Goal: Information Seeking & Learning: Learn about a topic

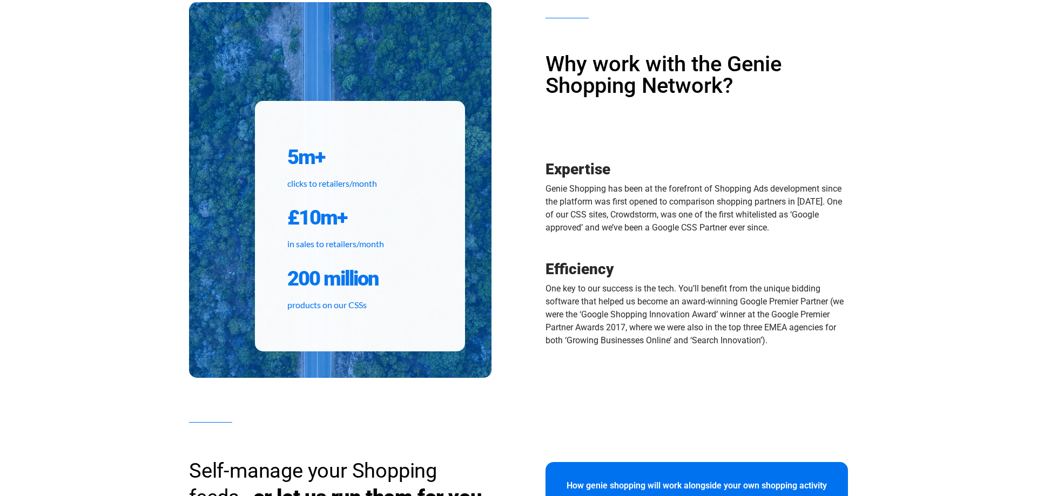
scroll to position [496, 0]
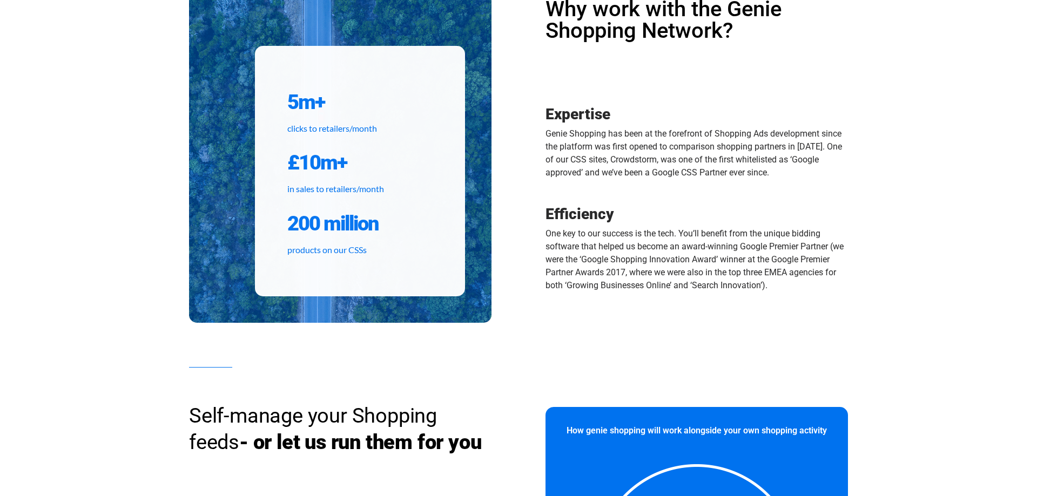
drag, startPoint x: 787, startPoint y: 286, endPoint x: 801, endPoint y: 220, distance: 67.4
click at [801, 220] on div "Efficiency One key to our success is the tech. You’ll benefit from the unique b…" at bounding box center [696, 256] width 302 height 106
click at [801, 220] on h3 "Efficiency" at bounding box center [696, 214] width 302 height 15
drag, startPoint x: 828, startPoint y: 220, endPoint x: 831, endPoint y: 293, distance: 72.4
click at [831, 293] on div "Efficiency One key to our success is the tech. You’ll benefit from the unique b…" at bounding box center [696, 256] width 302 height 106
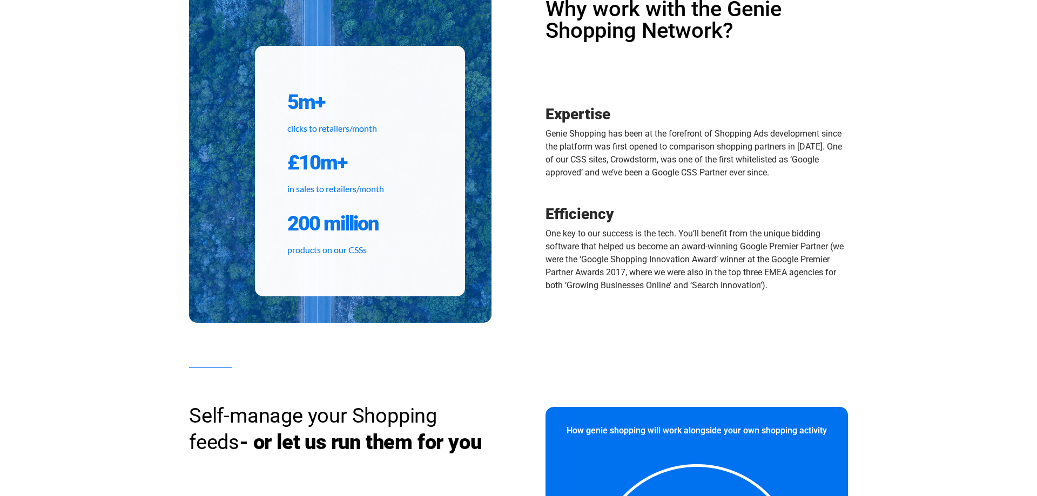
click at [831, 293] on div "Efficiency One key to our success is the tech. You’ll benefit from the unique b…" at bounding box center [696, 256] width 302 height 106
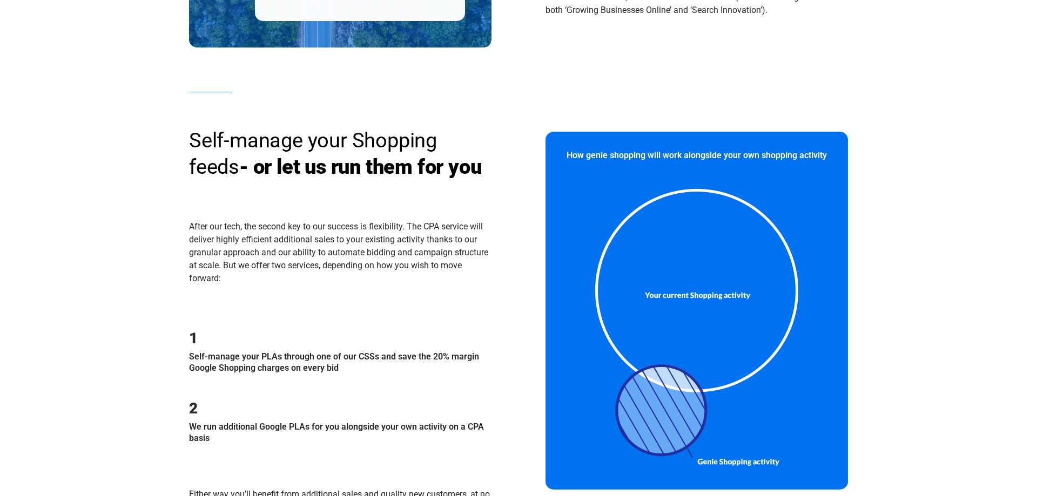
drag, startPoint x: 365, startPoint y: 201, endPoint x: 446, endPoint y: 331, distance: 153.1
click at [446, 331] on div "Self-manage your Shopping feeds - or let us run them for you After our tech, th…" at bounding box center [353, 311] width 329 height 440
click at [446, 320] on div "After our tech, the second key to our success is flexibility. The CPA service w…" at bounding box center [340, 269] width 302 height 99
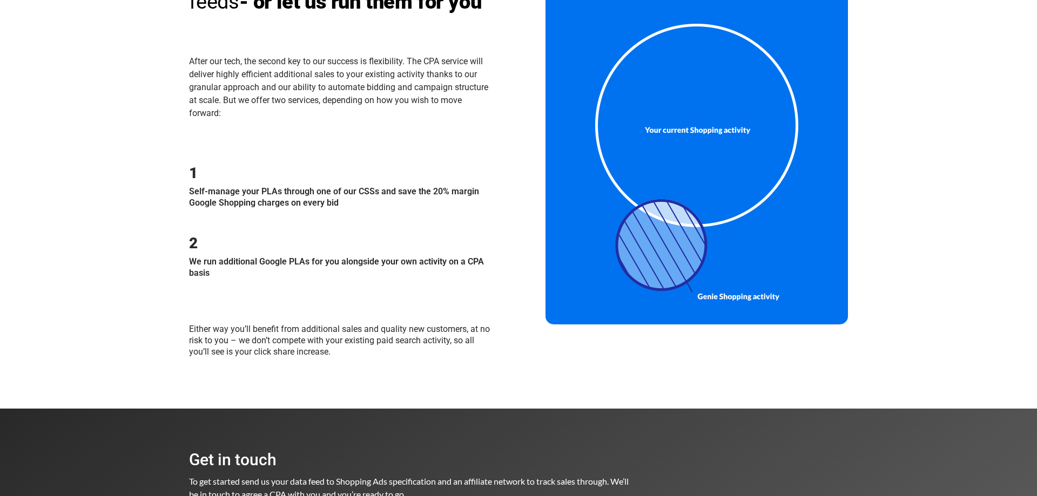
scroll to position [881, 0]
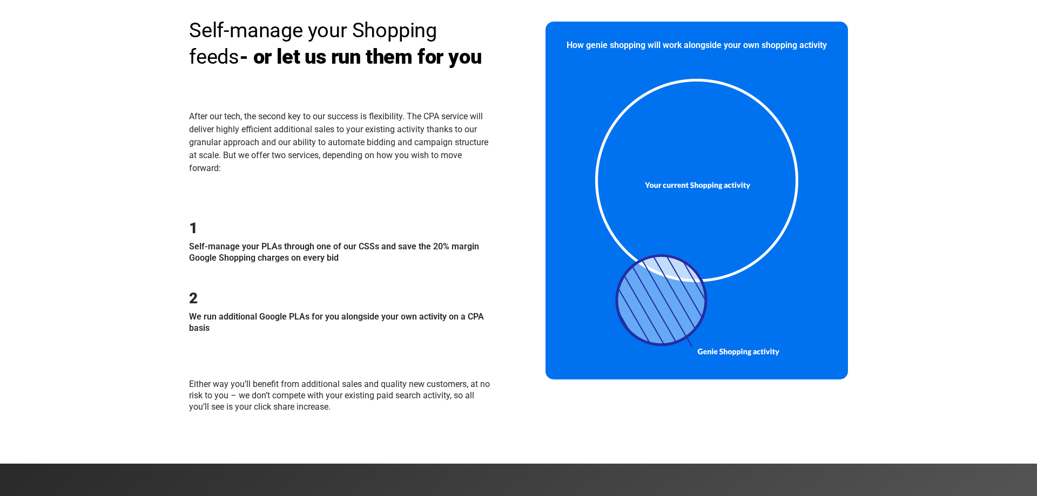
drag, startPoint x: 340, startPoint y: 192, endPoint x: 395, endPoint y: 308, distance: 128.5
click at [395, 308] on div "Self-manage your Shopping feeds - or let us run them for you After our tech, th…" at bounding box center [353, 201] width 329 height 440
drag, startPoint x: 395, startPoint y: 308, endPoint x: 389, endPoint y: 366, distance: 58.6
click at [389, 366] on div "Self-manage your Shopping feeds - or let us run them for you After our tech, th…" at bounding box center [353, 201] width 329 height 440
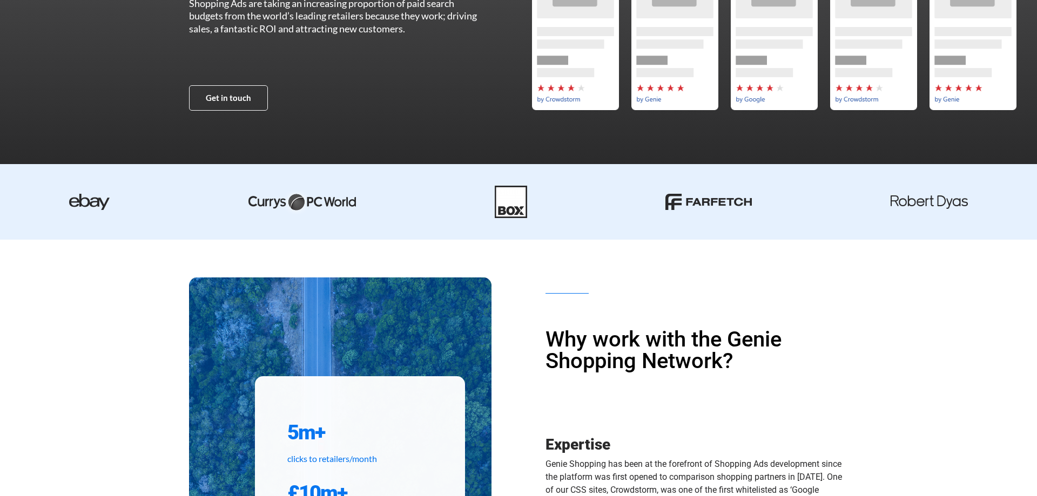
scroll to position [0, 0]
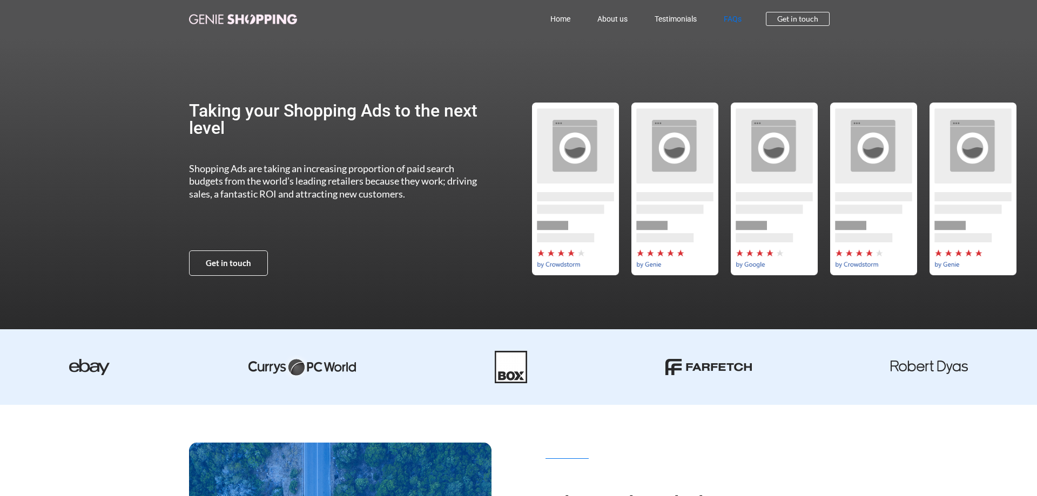
click at [734, 19] on link "FAQs" at bounding box center [732, 18] width 45 height 25
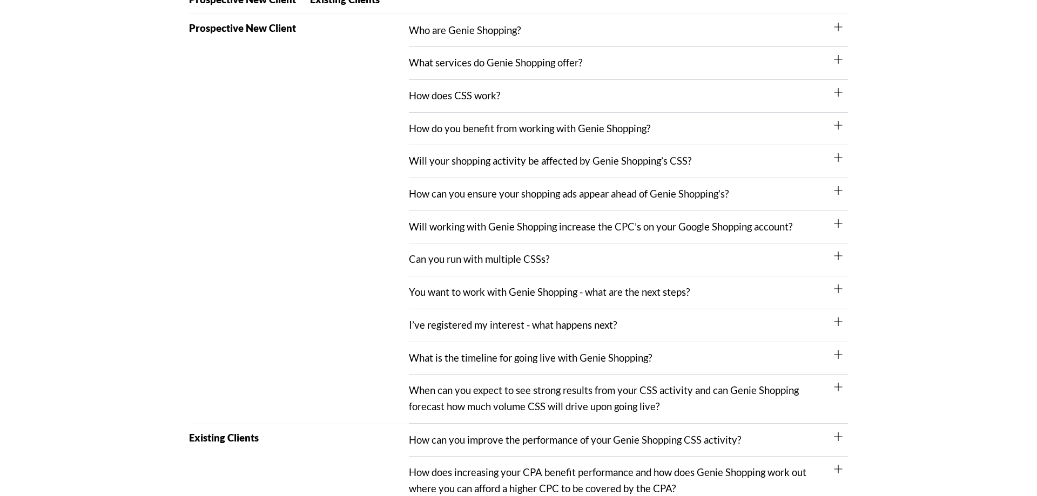
scroll to position [220, 0]
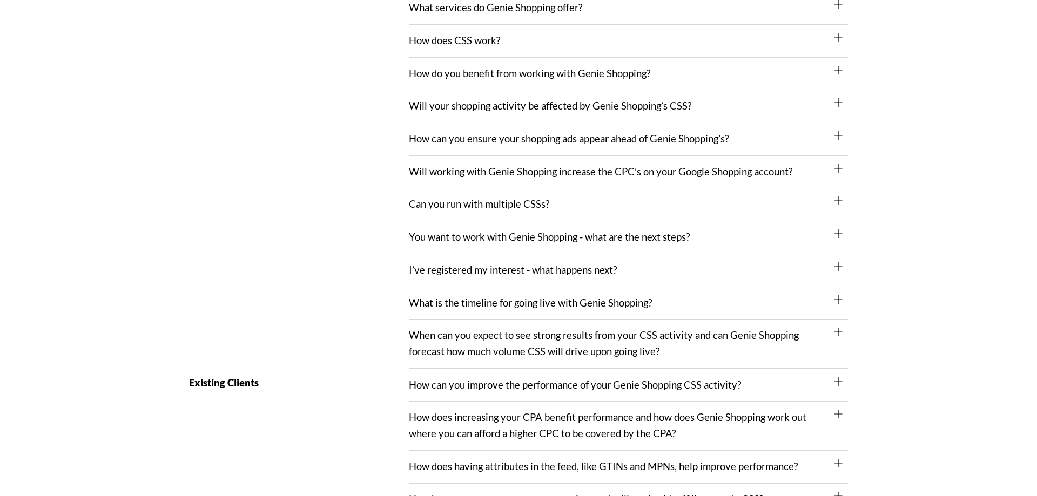
click at [788, 313] on div "What is the timeline for going live with Genie Shopping?" at bounding box center [628, 303] width 439 height 33
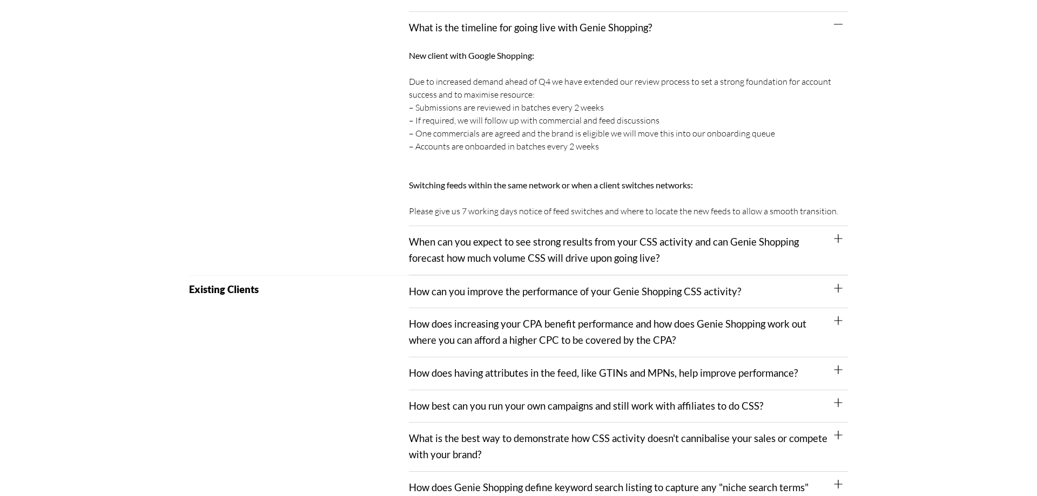
scroll to position [551, 0]
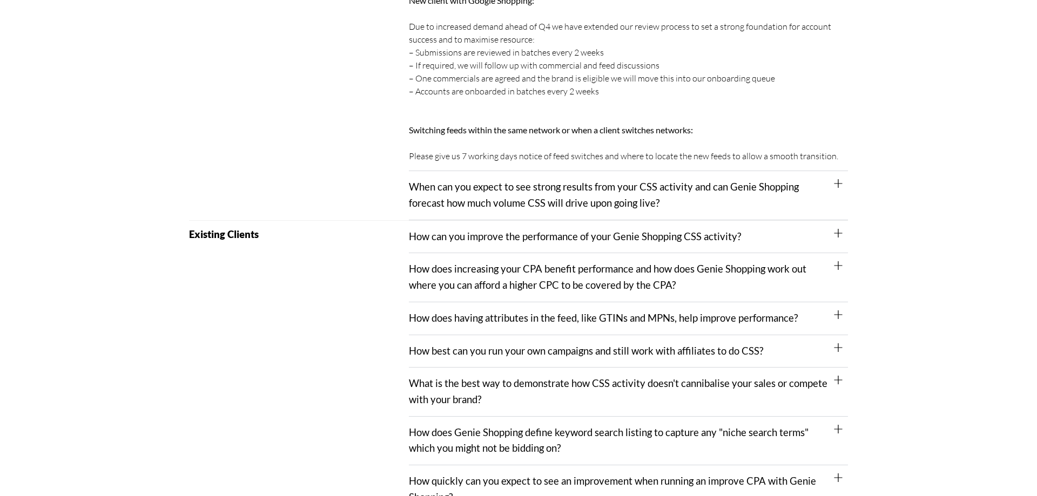
click at [758, 289] on div "How does increasing your CPA benefit performance and how does Genie Shopping wo…" at bounding box center [628, 277] width 439 height 49
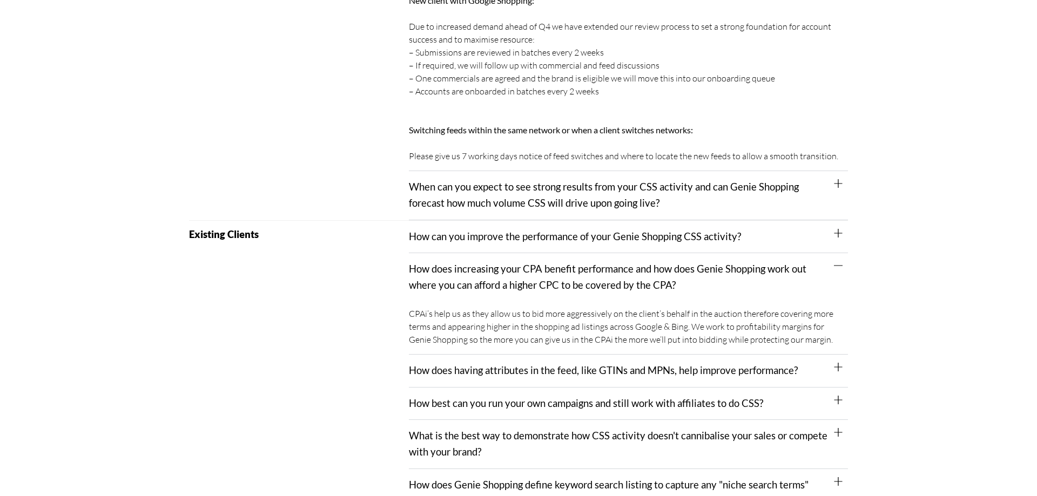
click at [710, 303] on div "CPAi’s help us as they allow us to bid more aggressively on the client’s behalf…" at bounding box center [628, 328] width 439 height 53
click at [837, 267] on icon at bounding box center [838, 265] width 9 height 9
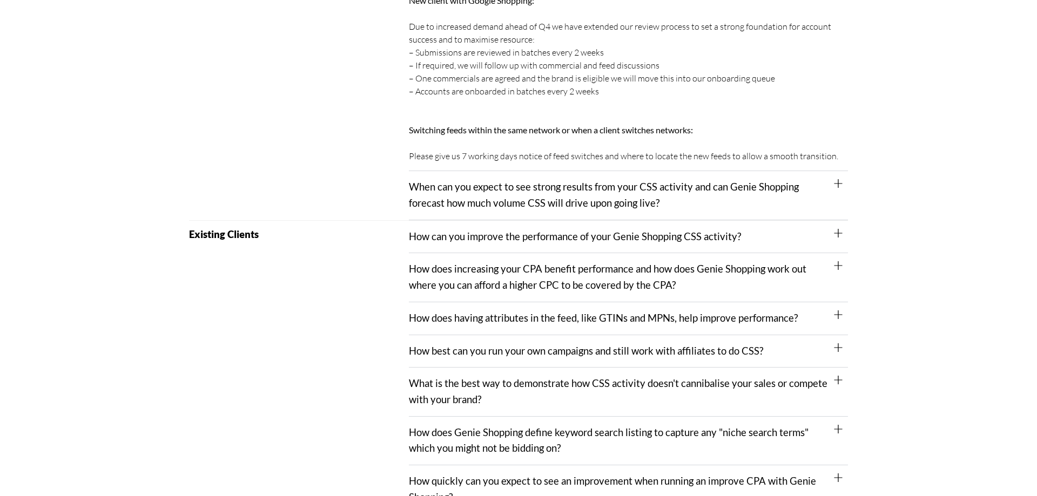
click at [840, 348] on icon at bounding box center [838, 347] width 9 height 9
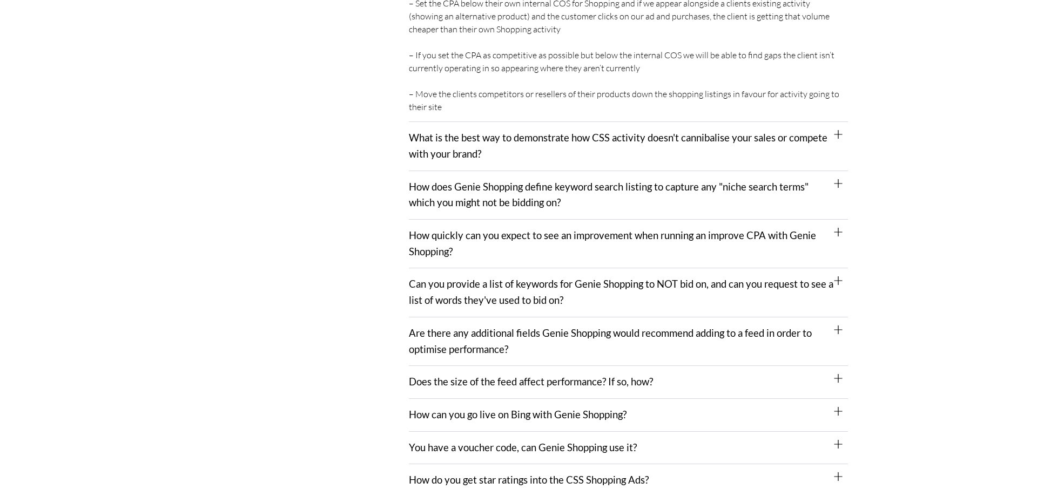
scroll to position [1047, 0]
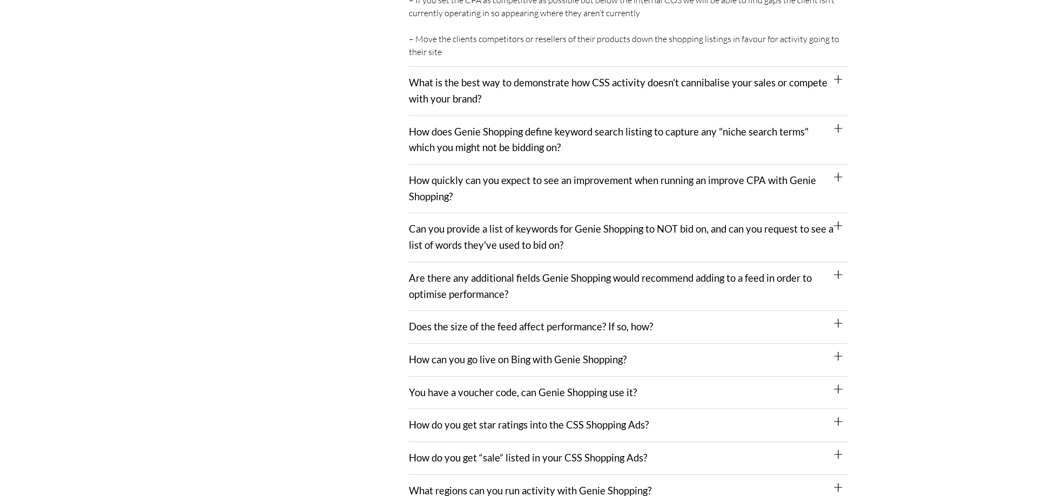
click at [646, 365] on div "How can you go live on Bing with Genie Shopping?" at bounding box center [628, 360] width 439 height 33
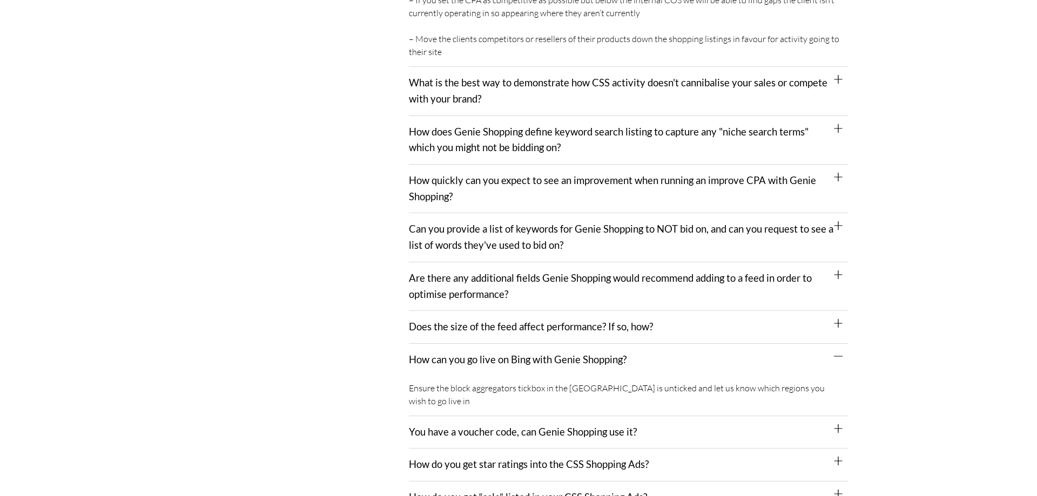
click at [717, 356] on div "How can you go live on Bing with Genie Shopping?" at bounding box center [628, 360] width 439 height 32
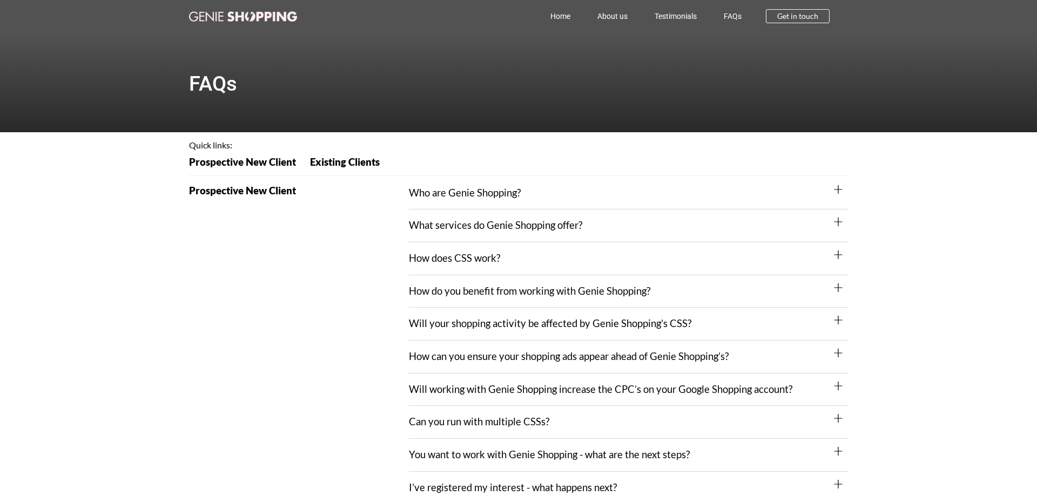
scroll to position [0, 0]
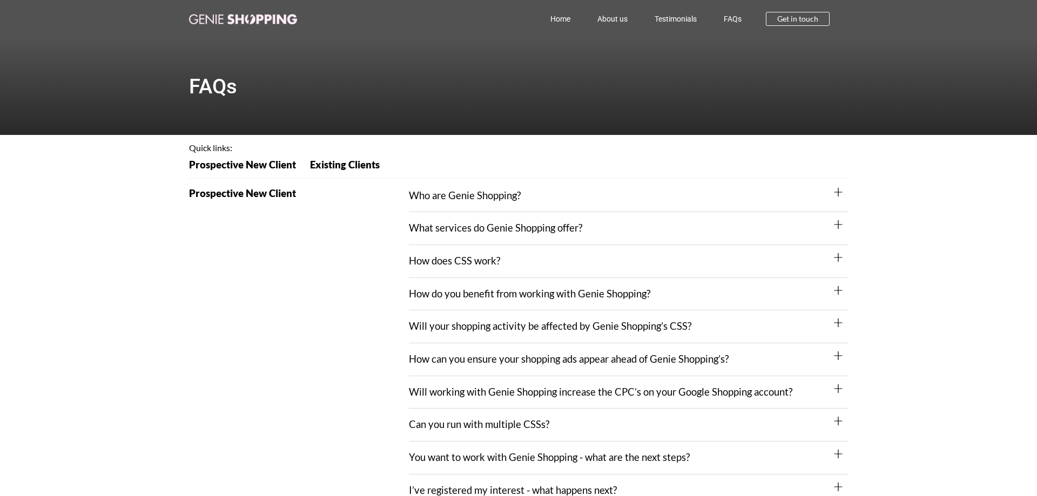
click at [269, 192] on h2 "Prospective New Client" at bounding box center [299, 193] width 220 height 10
click at [680, 222] on div "What services do Genie Shopping offer?" at bounding box center [628, 228] width 439 height 33
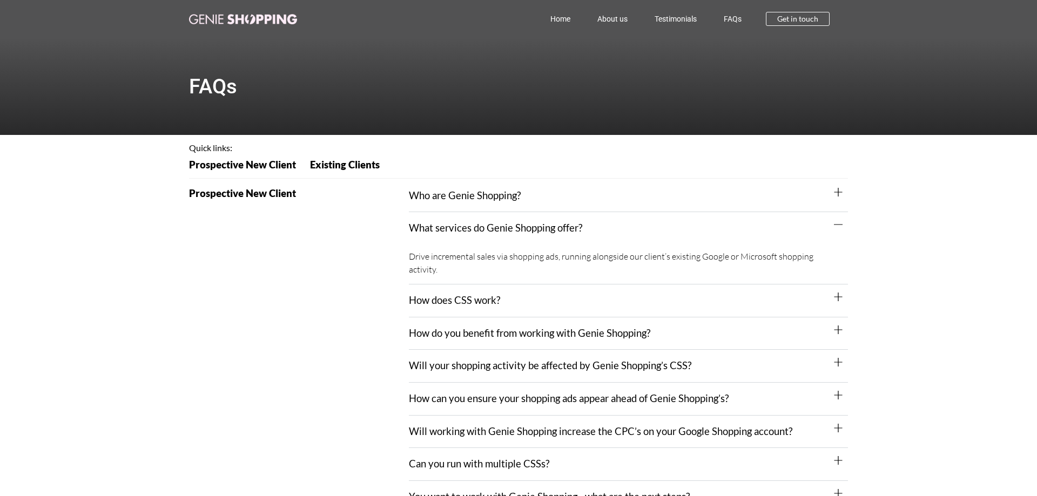
click at [680, 222] on div "What services do Genie Shopping offer?" at bounding box center [628, 228] width 439 height 32
